Goal: Information Seeking & Learning: Find specific fact

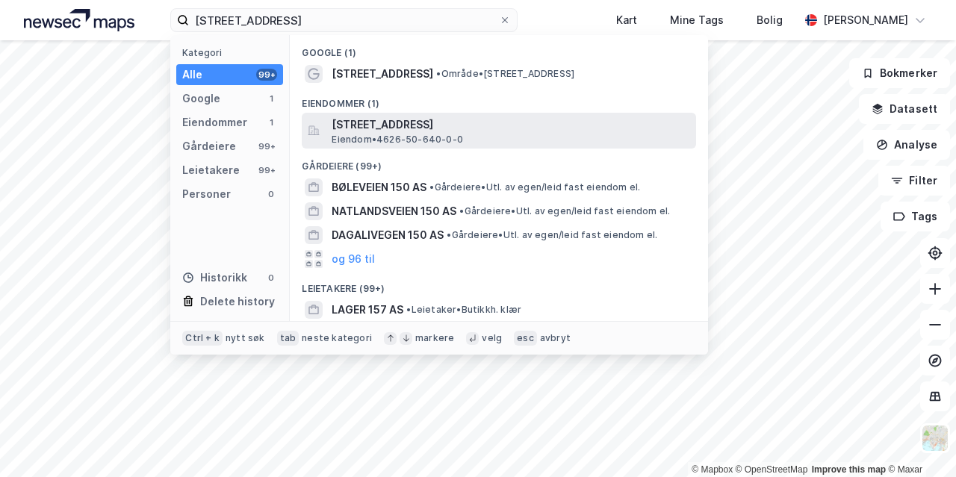
type input "[STREET_ADDRESS]"
click at [362, 128] on span "[STREET_ADDRESS]" at bounding box center [511, 125] width 359 height 18
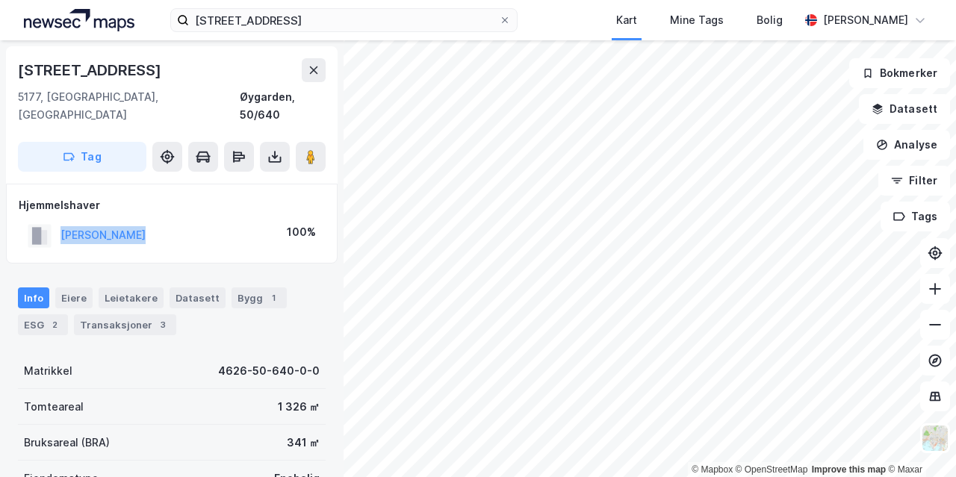
drag, startPoint x: 164, startPoint y: 221, endPoint x: 58, endPoint y: 218, distance: 106.1
click at [58, 220] on div "[PERSON_NAME] 100%" at bounding box center [172, 235] width 306 height 31
copy button "[PERSON_NAME]"
